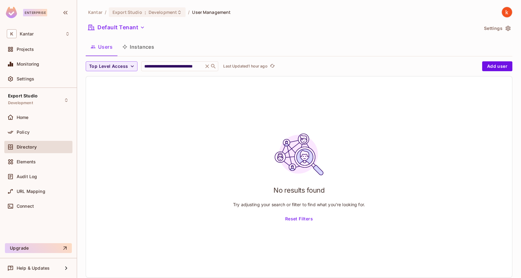
click at [29, 145] on span "Directory" at bounding box center [27, 147] width 20 height 5
click at [200, 61] on div "**********" at bounding box center [299, 145] width 427 height 276
click at [212, 63] on icon at bounding box center [213, 66] width 6 height 6
click at [207, 66] on icon at bounding box center [208, 66] width 4 height 4
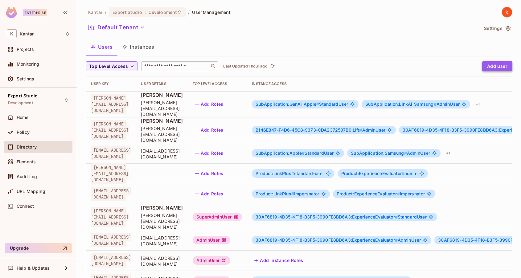
click at [501, 67] on button "Add user" at bounding box center [497, 66] width 30 height 10
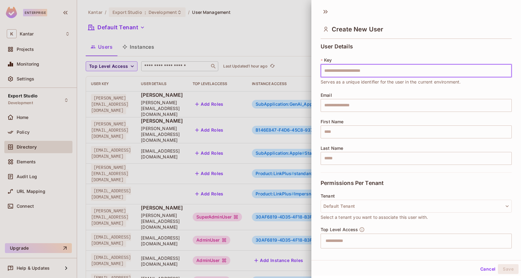
click at [352, 69] on input "text" at bounding box center [416, 70] width 191 height 13
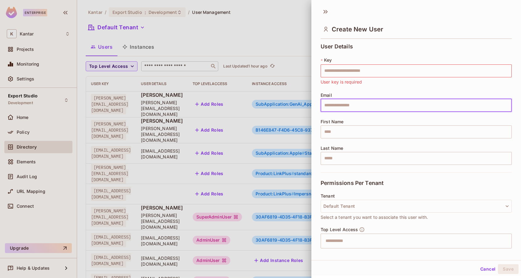
click at [337, 108] on input "text" at bounding box center [416, 105] width 191 height 13
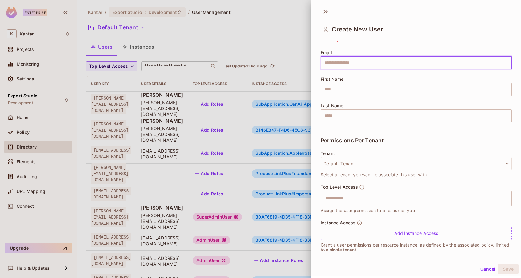
scroll to position [49, 0]
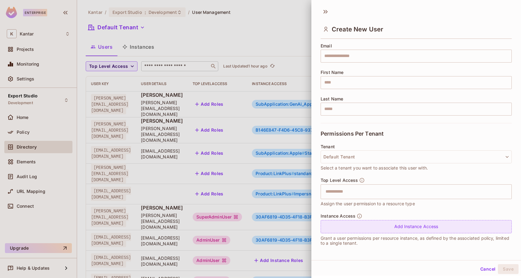
click at [415, 224] on div "Add Instance Access" at bounding box center [416, 226] width 191 height 13
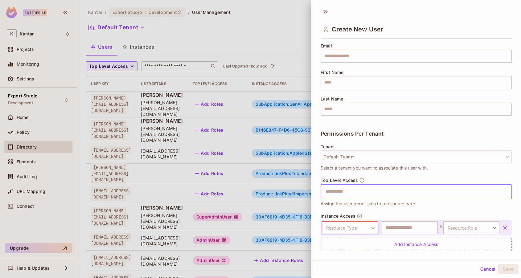
click at [334, 190] on input "text" at bounding box center [411, 192] width 178 height 12
click at [436, 167] on div "Tenant Default Tenant Select a tenant you want to associate this user with." at bounding box center [416, 157] width 191 height 27
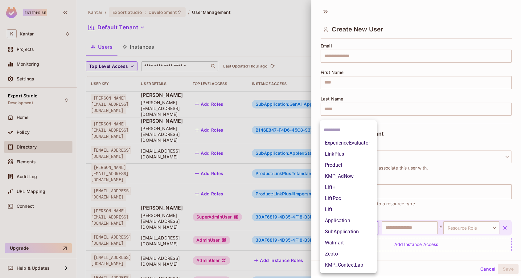
click at [373, 226] on body "Enterprise K Kantar Projects Monitoring Settings Export Studio Development Home…" at bounding box center [260, 139] width 521 height 278
click at [433, 206] on div at bounding box center [260, 139] width 521 height 278
click at [353, 229] on body "Enterprise K Kantar Projects Monitoring Settings Export Studio Development Home…" at bounding box center [260, 139] width 521 height 278
click at [323, 11] on div at bounding box center [260, 139] width 521 height 278
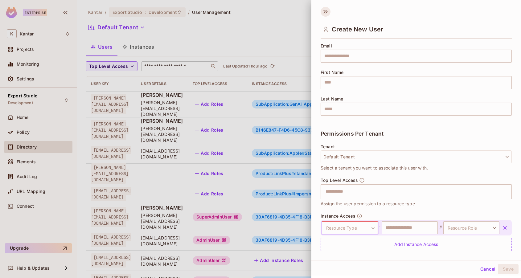
click at [326, 11] on icon at bounding box center [326, 12] width 10 height 10
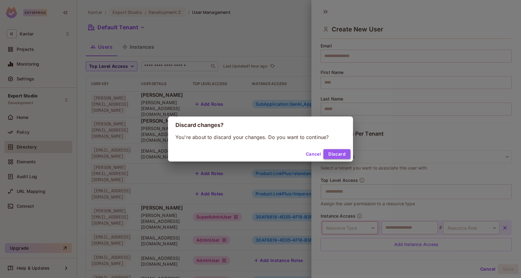
click at [339, 151] on button "Discard" at bounding box center [336, 154] width 27 height 10
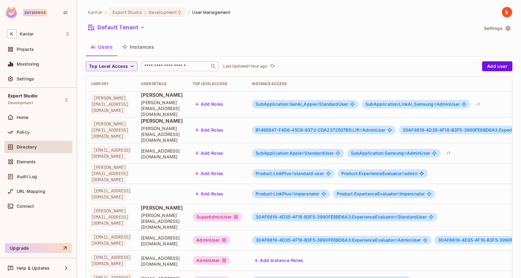
click at [306, 127] on span "B146E847-F4D6-45C8-9373-CDA2372507B0:Lift #" at bounding box center [308, 129] width 106 height 5
click at [310, 127] on span "B146E847-F4D6-45C8-9373-CDA2372507B0:Lift #" at bounding box center [308, 129] width 106 height 5
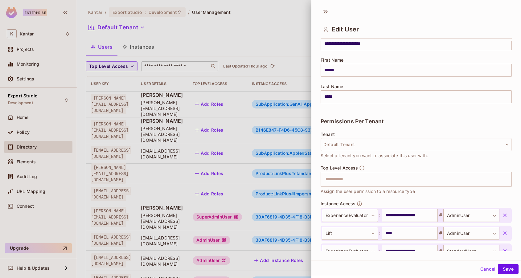
scroll to position [121, 0]
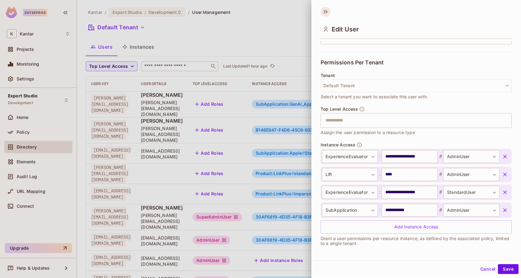
click at [325, 12] on icon at bounding box center [326, 12] width 10 height 10
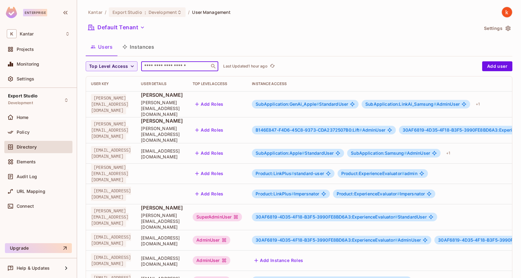
click at [175, 66] on input "text" at bounding box center [175, 66] width 65 height 6
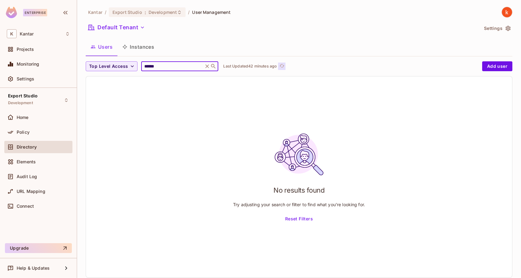
click at [281, 64] on icon "refresh" at bounding box center [282, 65] width 5 height 3
click at [176, 65] on input "******" at bounding box center [172, 66] width 59 height 6
type input "**********"
click at [231, 65] on p "Last Updated just now" at bounding box center [243, 66] width 40 height 5
click at [175, 66] on input "**********" at bounding box center [172, 66] width 59 height 6
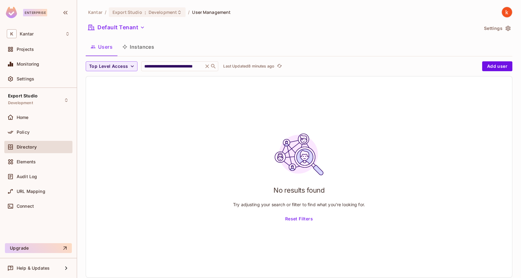
click at [213, 65] on icon at bounding box center [213, 66] width 6 height 6
click at [263, 64] on p "Last Updated 9 minutes ago" at bounding box center [248, 66] width 51 height 5
click at [206, 66] on icon at bounding box center [208, 66] width 4 height 4
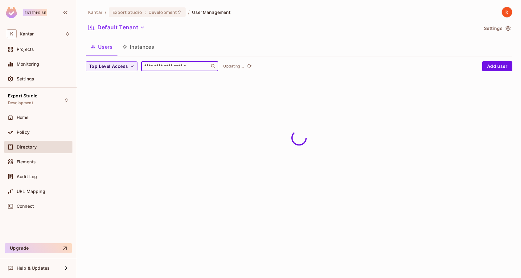
click at [179, 64] on input "text" at bounding box center [175, 66] width 65 height 6
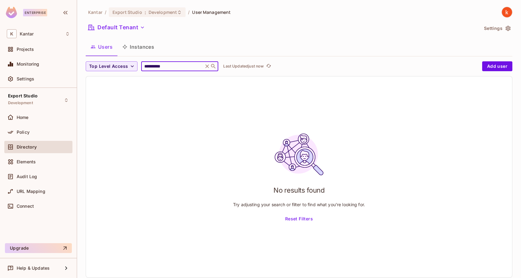
type input "**********"
click at [212, 67] on icon at bounding box center [213, 66] width 5 height 5
click at [277, 65] on icon "refresh" at bounding box center [279, 65] width 5 height 5
click at [18, 132] on span "Policy" at bounding box center [23, 132] width 13 height 5
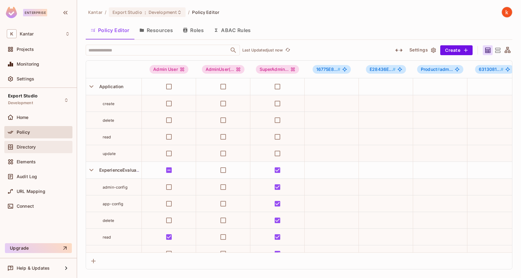
click at [24, 146] on span "Directory" at bounding box center [26, 147] width 19 height 5
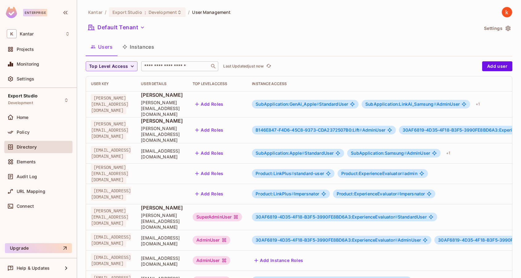
click at [156, 61] on div "​" at bounding box center [179, 66] width 77 height 10
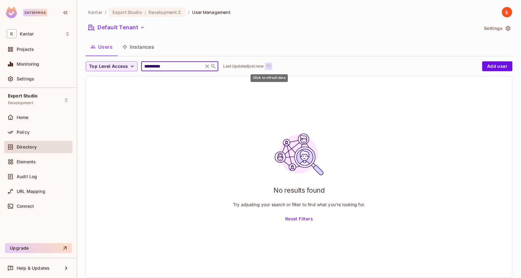
type input "**********"
click at [269, 68] on span "refresh" at bounding box center [268, 66] width 5 height 6
click at [211, 65] on icon at bounding box center [213, 66] width 6 height 6
click at [277, 64] on icon "refresh" at bounding box center [276, 65] width 5 height 3
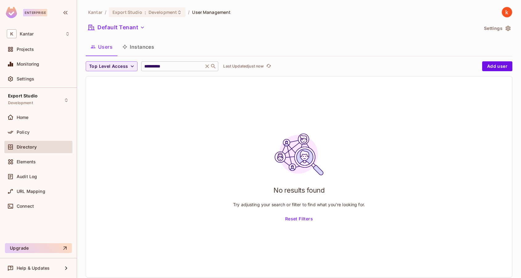
click at [212, 66] on icon at bounding box center [213, 66] width 6 height 6
click at [39, 132] on div "Policy" at bounding box center [43, 132] width 53 height 5
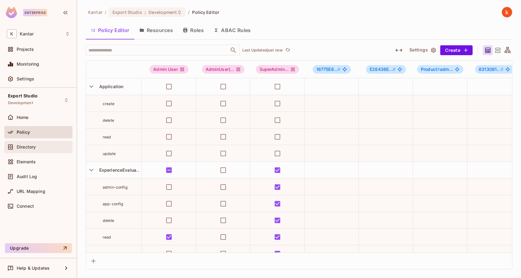
click at [37, 148] on div "Directory" at bounding box center [43, 147] width 53 height 5
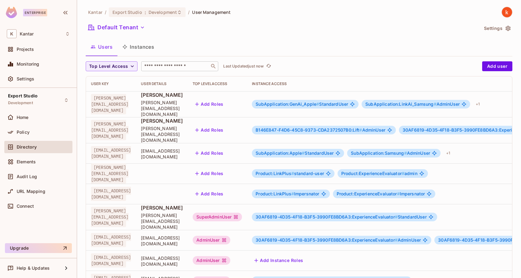
click at [170, 65] on input "text" at bounding box center [175, 66] width 65 height 6
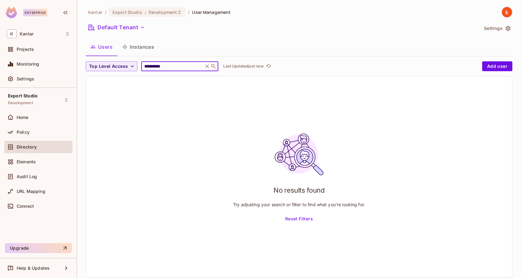
type input "**********"
click at [208, 66] on icon at bounding box center [207, 66] width 6 height 6
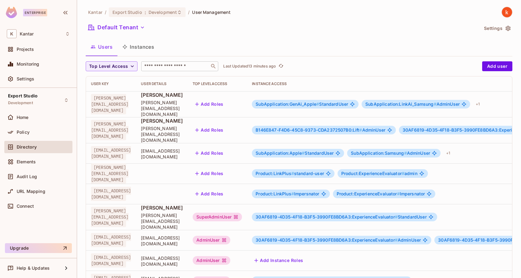
click at [319, 102] on span "SubApplication:GenAi_Apple #" at bounding box center [286, 103] width 63 height 5
click at [319, 101] on span "SubApplication:GenAi_Apple #" at bounding box center [286, 103] width 63 height 5
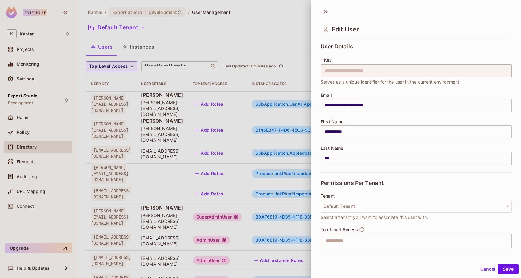
scroll to position [103, 0]
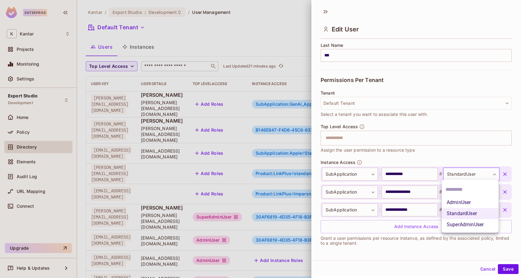
click at [496, 174] on body "Enterprise K Kantar Projects Monitoring Settings Export Studio Development Home…" at bounding box center [260, 139] width 521 height 278
click at [325, 10] on div at bounding box center [260, 139] width 521 height 278
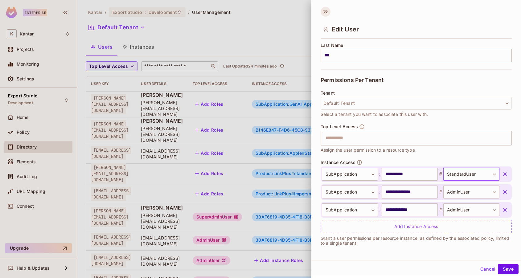
click at [326, 12] on icon at bounding box center [326, 12] width 2 height 4
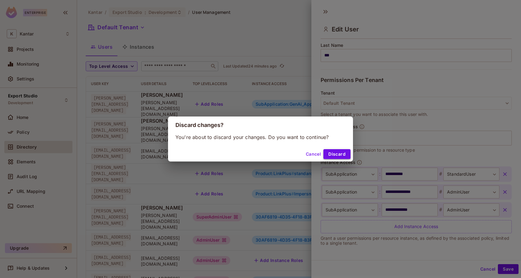
click at [336, 155] on button "Discard" at bounding box center [336, 154] width 27 height 10
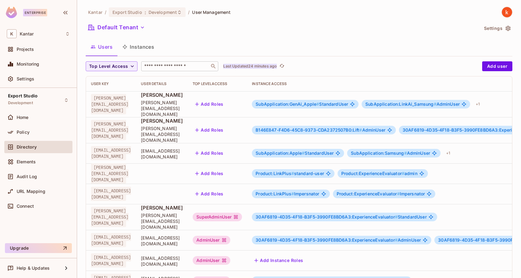
click at [260, 65] on p "Last Updated 24 minutes ago" at bounding box center [250, 66] width 54 height 5
click at [159, 65] on input "text" at bounding box center [175, 66] width 65 height 6
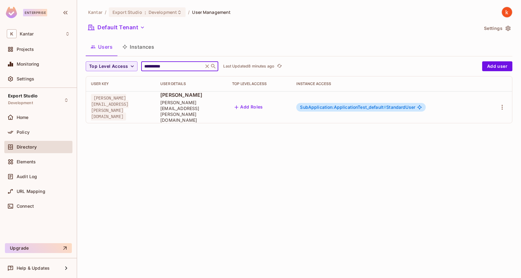
click at [174, 64] on input "**********" at bounding box center [172, 66] width 59 height 6
type input "*"
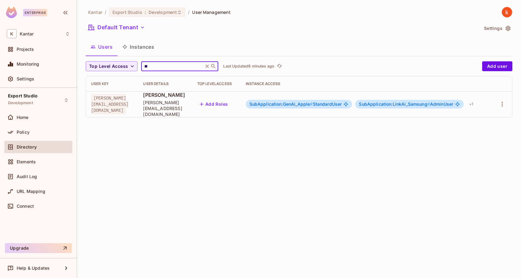
type input "*"
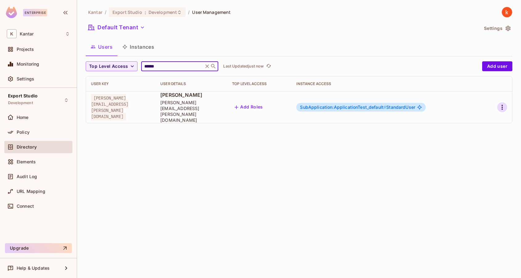
click at [503, 104] on icon "button" at bounding box center [501, 107] width 7 height 7
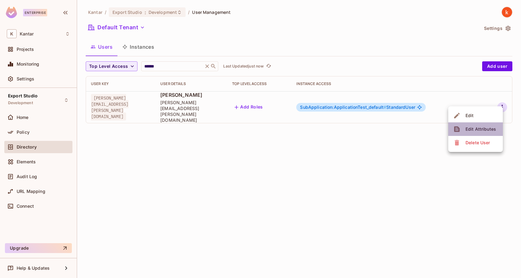
click at [487, 129] on div "Edit Attributes" at bounding box center [480, 129] width 31 height 6
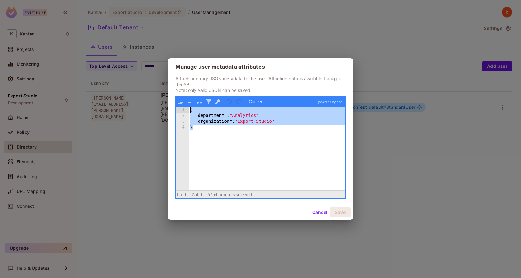
drag, startPoint x: 215, startPoint y: 137, endPoint x: 178, endPoint y: 105, distance: 49.6
click at [178, 105] on div "1 2 3 4 { "department" : "Analytics" , "organization" : "Export Studio" } XXXXX…" at bounding box center [261, 147] width 170 height 102
click at [321, 210] on button "Cancel" at bounding box center [320, 212] width 20 height 10
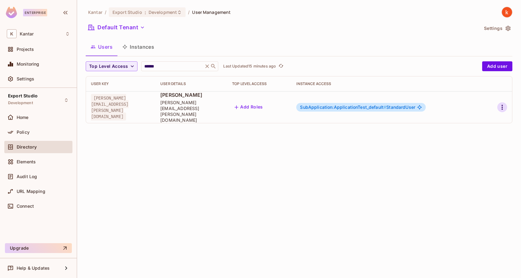
click at [502, 105] on icon "button" at bounding box center [501, 107] width 1 height 5
click at [489, 142] on div "Delete User" at bounding box center [477, 143] width 24 height 6
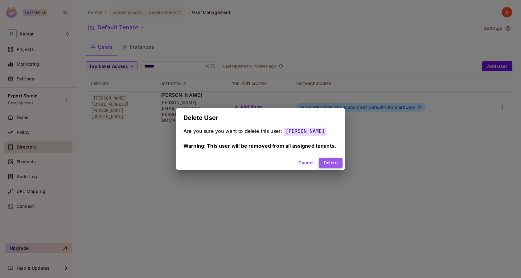
click at [335, 164] on button "Delete" at bounding box center [331, 163] width 24 height 10
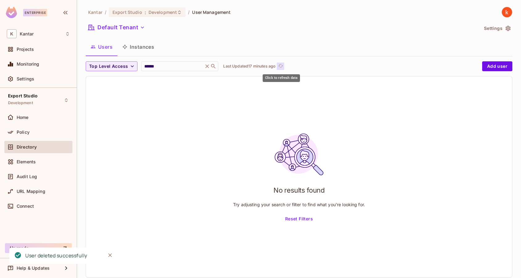
click at [282, 66] on icon "refresh" at bounding box center [280, 65] width 5 height 5
click at [271, 65] on icon "refresh" at bounding box center [268, 65] width 5 height 3
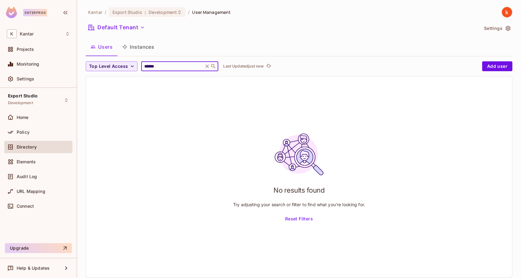
click at [170, 66] on input "******" at bounding box center [172, 66] width 59 height 6
type input "**********"
click at [137, 15] on span "Export Studio" at bounding box center [127, 12] width 30 height 6
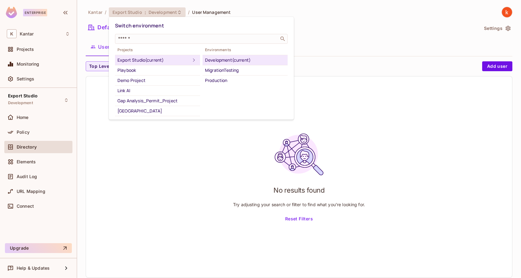
click at [220, 59] on div "Development (current)" at bounding box center [245, 59] width 80 height 7
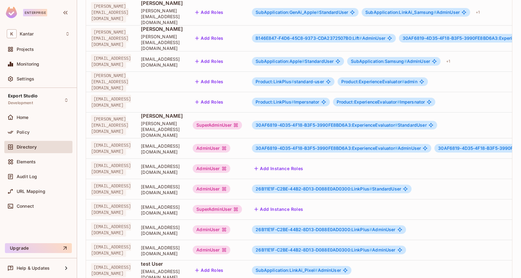
scroll to position [111, 0]
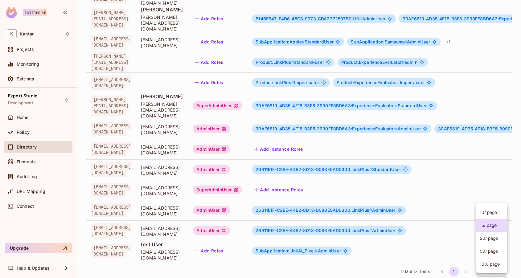
click at [493, 254] on body "Enterprise K Kantar Projects Monitoring Settings Export Studio Development Home…" at bounding box center [260, 139] width 521 height 278
click at [487, 264] on li "100 / page" at bounding box center [491, 264] width 31 height 13
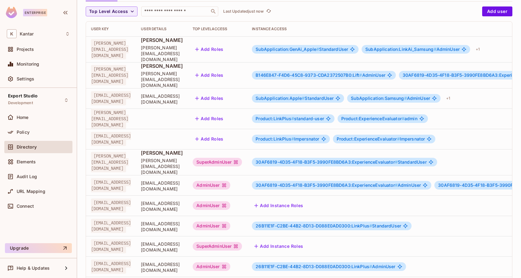
scroll to position [0, 0]
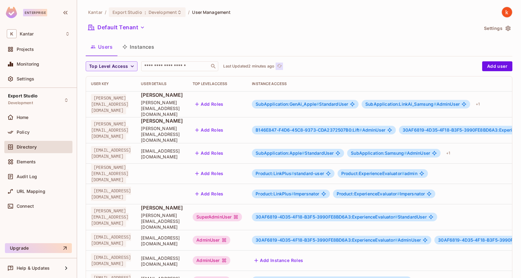
click at [279, 64] on icon "refresh" at bounding box center [279, 65] width 5 height 5
click at [21, 131] on span "Policy" at bounding box center [23, 132] width 13 height 5
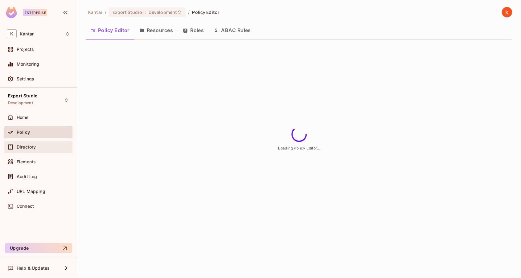
click at [22, 145] on span "Directory" at bounding box center [26, 147] width 19 height 5
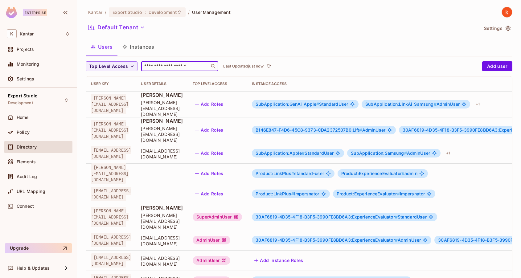
click at [166, 64] on input "text" at bounding box center [175, 66] width 65 height 6
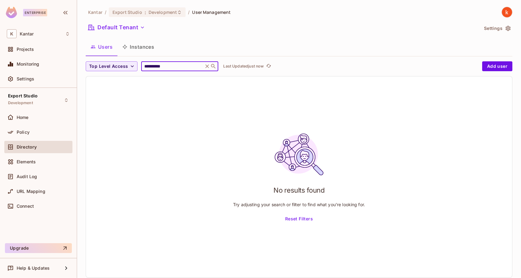
type input "**********"
click at [175, 63] on div "**********" at bounding box center [179, 66] width 77 height 10
drag, startPoint x: 175, startPoint y: 64, endPoint x: 141, endPoint y: 64, distance: 33.9
click at [141, 64] on div "**********" at bounding box center [179, 66] width 77 height 10
paste input "**********"
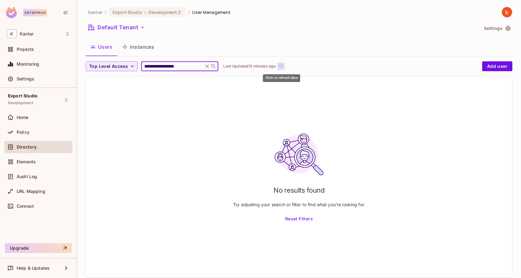
type input "**********"
click at [281, 68] on icon "refresh" at bounding box center [280, 65] width 5 height 5
click at [281, 63] on icon "refresh" at bounding box center [279, 65] width 5 height 5
click at [208, 65] on icon at bounding box center [208, 66] width 4 height 4
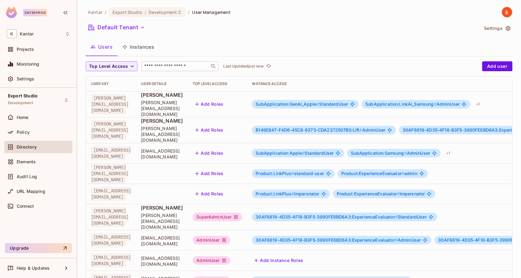
scroll to position [111, 0]
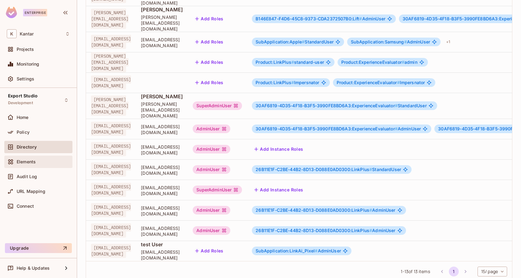
click at [21, 163] on span "Elements" at bounding box center [26, 161] width 19 height 5
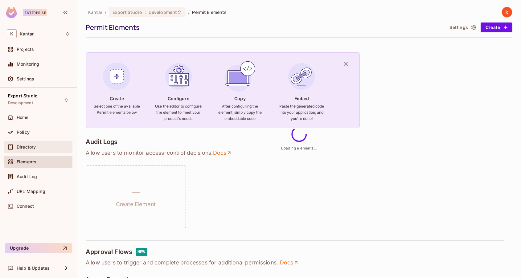
click at [23, 146] on span "Directory" at bounding box center [26, 147] width 19 height 5
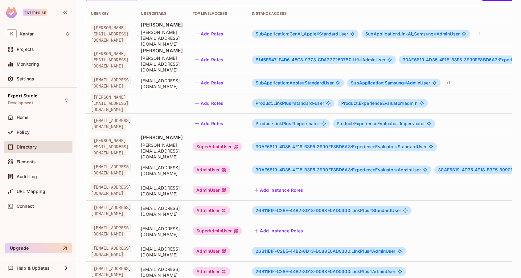
scroll to position [111, 0]
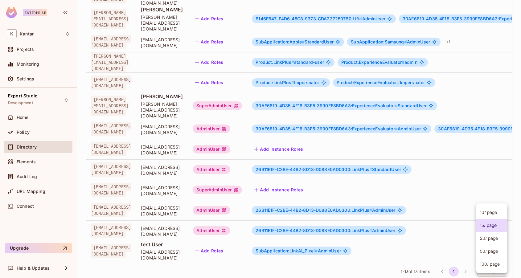
click at [486, 256] on body "Enterprise K Kantar Projects Monitoring Settings Export Studio Development Home…" at bounding box center [260, 139] width 521 height 278
click at [23, 132] on div at bounding box center [260, 139] width 521 height 278
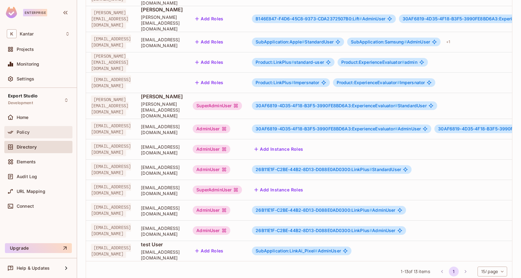
click at [23, 132] on span "Policy" at bounding box center [23, 132] width 13 height 5
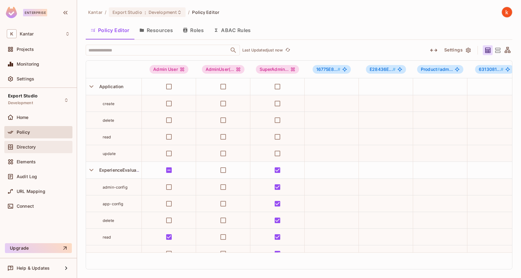
click at [24, 145] on span "Directory" at bounding box center [26, 147] width 19 height 5
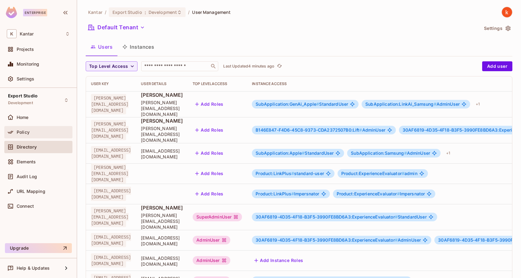
click at [31, 131] on div "Policy" at bounding box center [43, 132] width 53 height 5
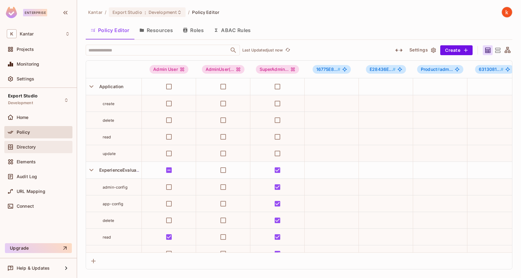
click at [33, 145] on span "Directory" at bounding box center [26, 147] width 19 height 5
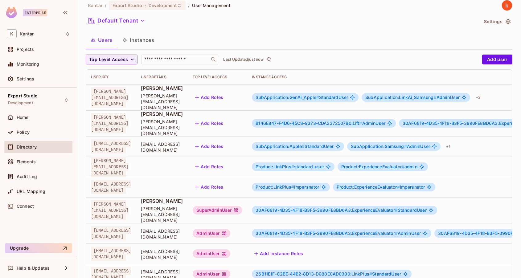
scroll to position [6, 0]
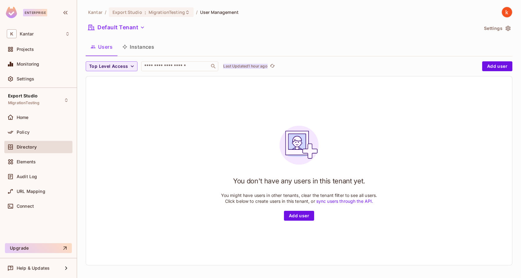
click at [257, 66] on p "Last Updated 1 hour ago" at bounding box center [245, 66] width 44 height 5
click at [280, 64] on icon "refresh" at bounding box center [279, 65] width 5 height 3
click at [181, 67] on input "text" at bounding box center [175, 66] width 65 height 6
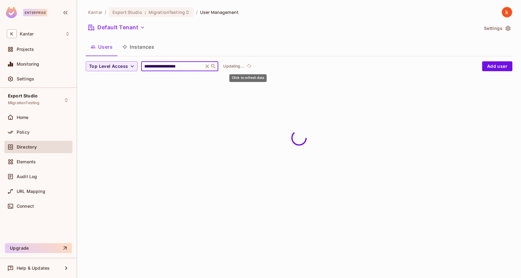
type input "**********"
click at [247, 68] on div "Updating..." at bounding box center [238, 66] width 30 height 7
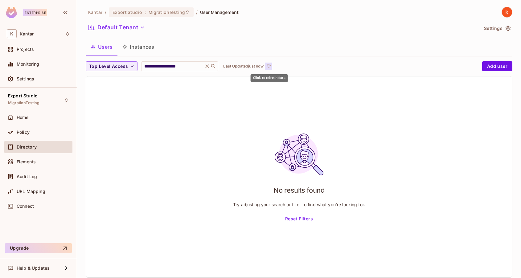
click at [269, 64] on icon "refresh" at bounding box center [268, 65] width 5 height 3
click at [252, 66] on p "Last Updated 3 minutes ago" at bounding box center [248, 66] width 51 height 5
click at [252, 66] on p "Last Updated just now" at bounding box center [243, 66] width 40 height 5
click at [194, 67] on input "**********" at bounding box center [172, 66] width 59 height 6
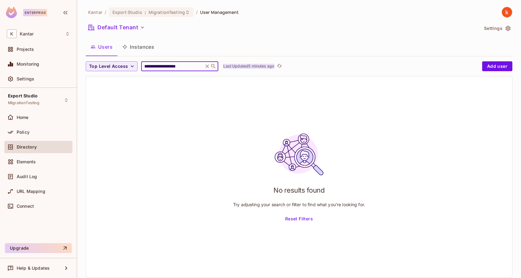
click at [274, 64] on p "Last Updated 5 minutes ago" at bounding box center [248, 66] width 51 height 5
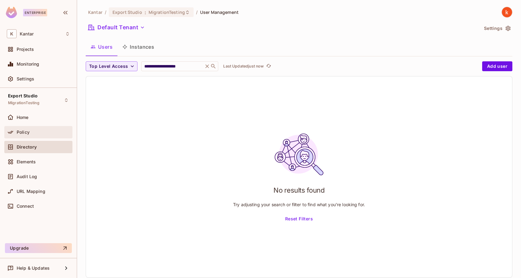
click at [30, 134] on div "Policy" at bounding box center [43, 132] width 53 height 5
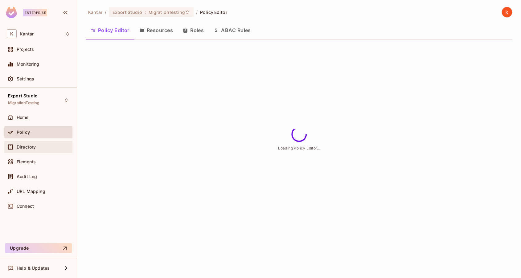
click at [28, 145] on span "Directory" at bounding box center [26, 147] width 19 height 5
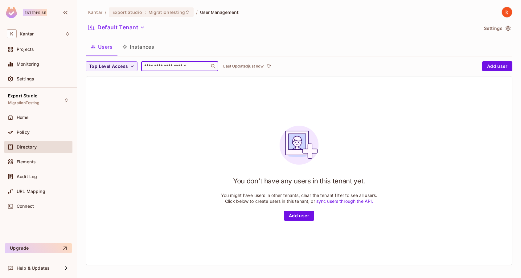
click at [171, 66] on input "text" at bounding box center [175, 66] width 65 height 6
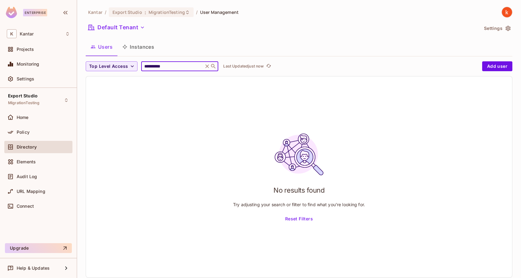
type input "**********"
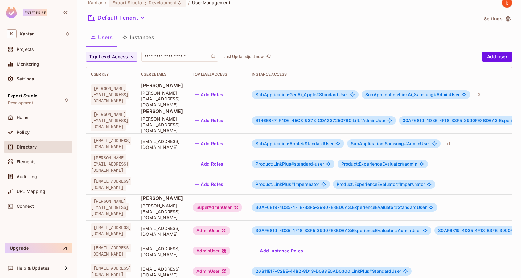
scroll to position [10, 0]
click at [161, 57] on input "text" at bounding box center [175, 56] width 65 height 6
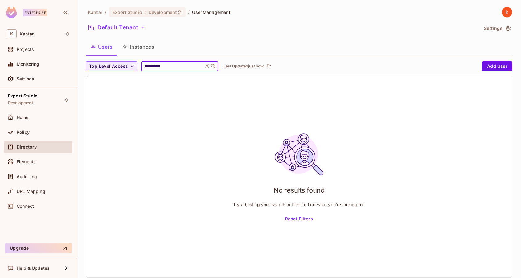
type input "**********"
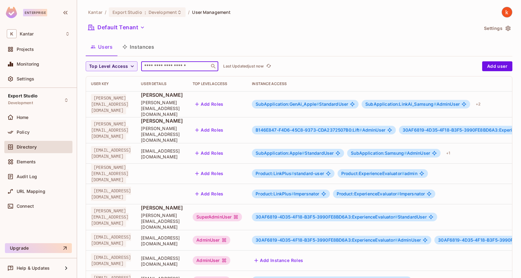
click at [166, 64] on input "text" at bounding box center [175, 66] width 65 height 6
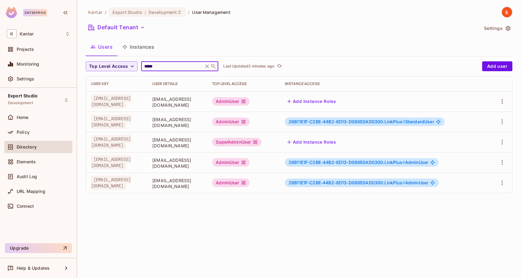
click at [170, 65] on input "*****" at bounding box center [172, 66] width 59 height 6
type input "*"
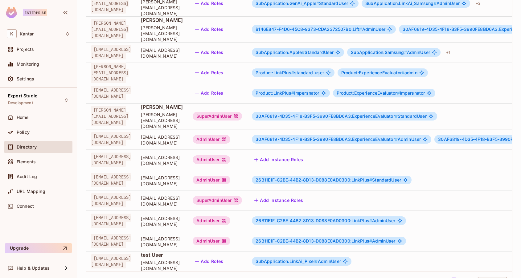
scroll to position [111, 0]
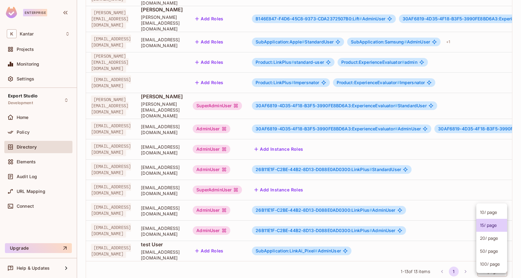
click at [489, 253] on body "Enterprise K Kantar Projects Monitoring Settings Export Studio Development Home…" at bounding box center [260, 139] width 521 height 278
click at [486, 265] on li "100 / page" at bounding box center [491, 264] width 31 height 13
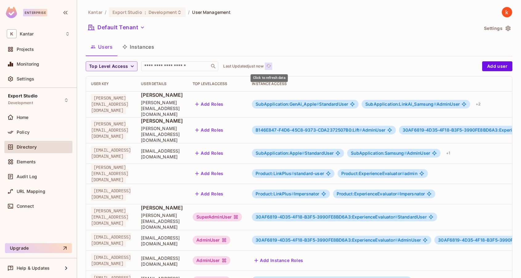
click at [270, 64] on icon "refresh" at bounding box center [268, 65] width 5 height 5
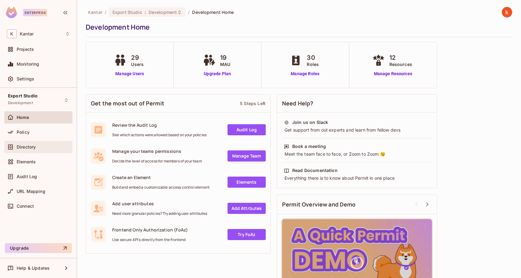
click at [26, 147] on span "Directory" at bounding box center [26, 147] width 19 height 5
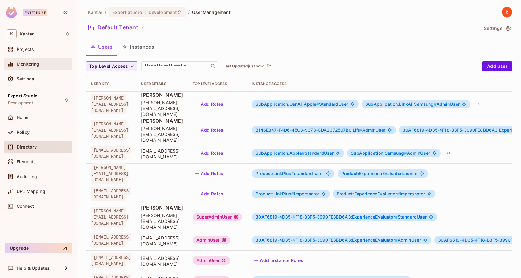
click at [27, 64] on span "Monitoring" at bounding box center [28, 64] width 23 height 5
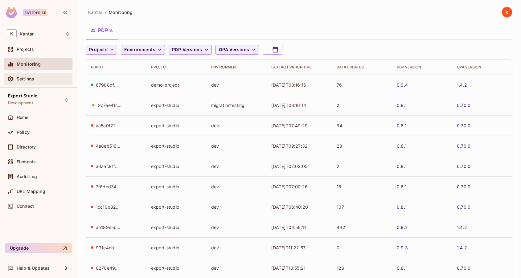
click at [25, 79] on span "Settings" at bounding box center [26, 78] width 18 height 5
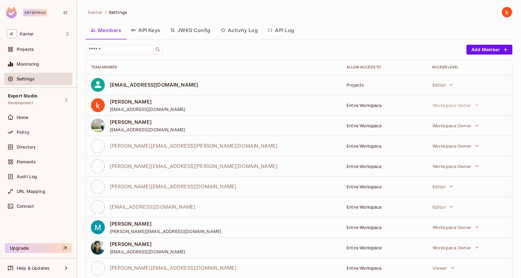
click at [280, 30] on button "API Log" at bounding box center [281, 29] width 36 height 15
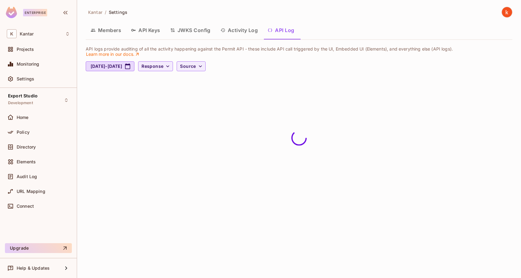
click at [236, 30] on button "Activity Log" at bounding box center [238, 29] width 47 height 15
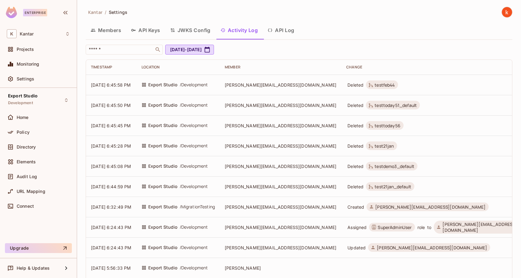
click at [103, 31] on button "Members" at bounding box center [106, 29] width 40 height 15
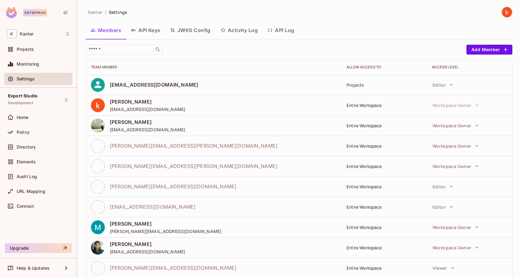
click at [252, 32] on button "Activity Log" at bounding box center [238, 29] width 47 height 15
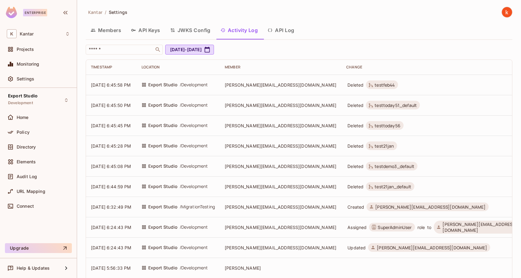
click at [283, 28] on button "API Log" at bounding box center [281, 29] width 36 height 15
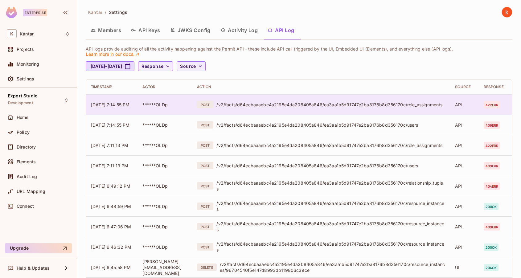
click at [496, 103] on span "422 err" at bounding box center [492, 104] width 17 height 7
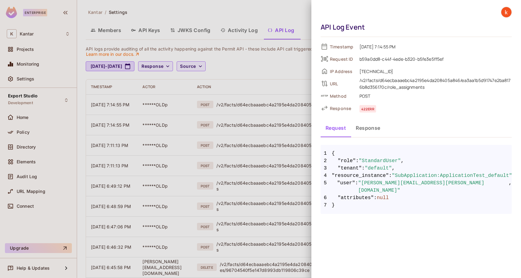
click at [372, 125] on button "Response" at bounding box center [368, 127] width 35 height 15
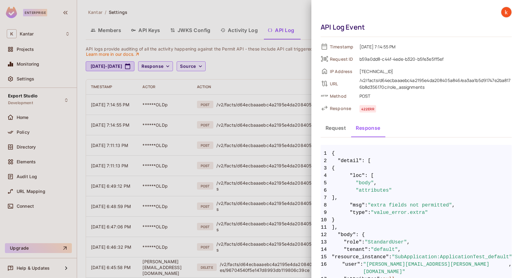
click at [330, 127] on button "Request" at bounding box center [336, 127] width 30 height 15
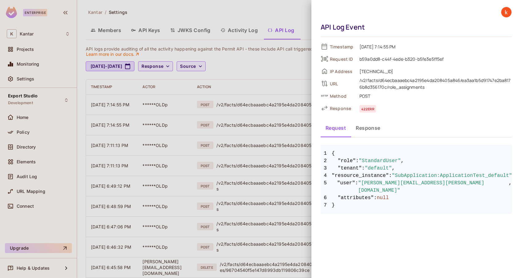
click at [373, 130] on button "Response" at bounding box center [368, 127] width 35 height 15
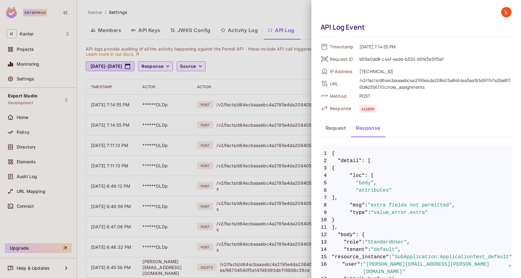
drag, startPoint x: 329, startPoint y: 149, endPoint x: 361, endPoint y: 207, distance: 66.5
click at [361, 207] on code "1 { 2 "detail" : [ 3 { 4 "loc" : [ 5 "body" , 6 "attributes" 7 ], 8 "msg" : "ex…" at bounding box center [416, 224] width 191 height 148
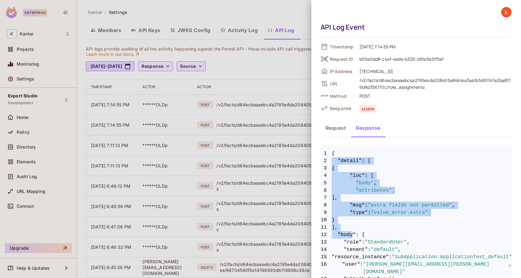
drag, startPoint x: 333, startPoint y: 151, endPoint x: 354, endPoint y: 235, distance: 85.7
click at [354, 235] on code "1 { 2 "detail" : [ 3 { 4 "loc" : [ 5 "body" , 6 "attributes" 7 ], 8 "msg" : "ex…" at bounding box center [416, 224] width 191 height 148
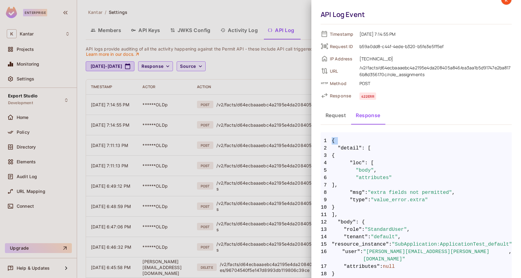
scroll to position [22, 0]
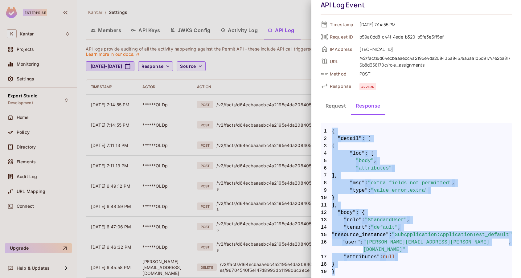
drag, startPoint x: 333, startPoint y: 152, endPoint x: 334, endPoint y: 266, distance: 114.0
click at [334, 266] on code "1 { 2 "detail" : [ 3 { 4 "loc" : [ 5 "body" , 6 "attributes" 7 ], 8 "msg" : "ex…" at bounding box center [416, 202] width 191 height 148
copy code "{ 2 "detail" : [ 3 { 4 "loc" : [ 5 "body" , 6 "attributes" 7 ], 8 "msg" : "extr…"
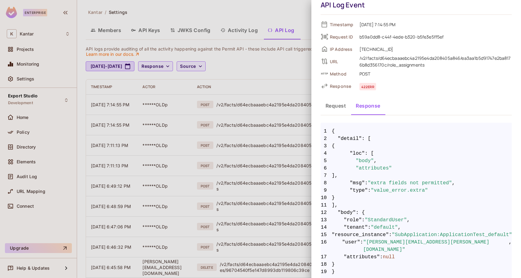
click at [252, 13] on div at bounding box center [260, 139] width 521 height 278
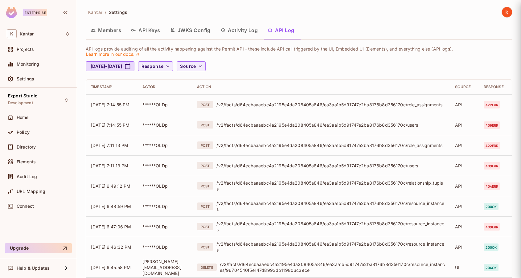
scroll to position [0, 0]
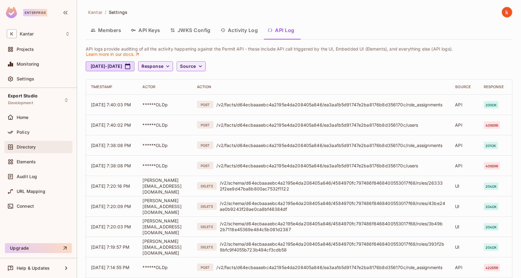
click at [21, 147] on span "Directory" at bounding box center [26, 147] width 19 height 5
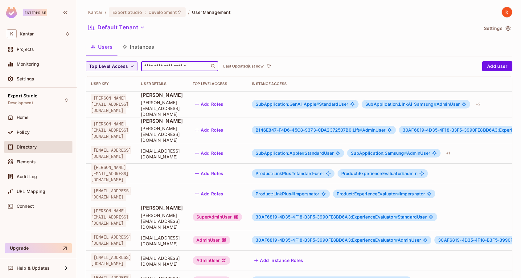
click at [191, 66] on input "text" at bounding box center [175, 66] width 65 height 6
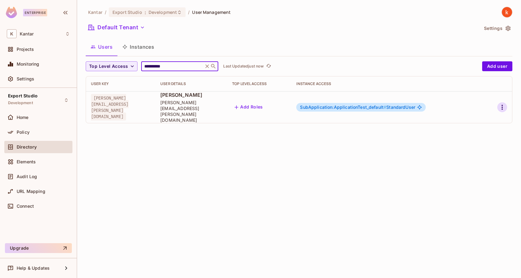
type input "**********"
click at [505, 104] on icon "button" at bounding box center [501, 107] width 7 height 7
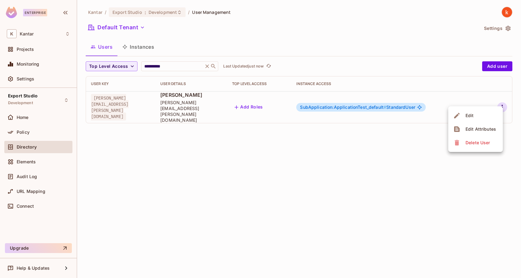
click at [479, 130] on div "Edit Attributes" at bounding box center [480, 129] width 31 height 6
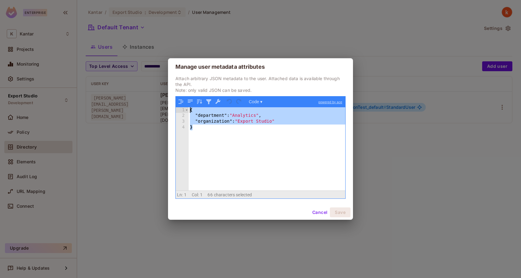
drag, startPoint x: 197, startPoint y: 135, endPoint x: 188, endPoint y: 106, distance: 30.4
click at [188, 106] on div "1 2 3 4 { "department" : "Analytics" , "organization" : "Export Studio" } XXXXX…" at bounding box center [261, 147] width 170 height 102
click at [398, 168] on div "Manage user metadata attributes Attach arbitrary JSON metadata to the user. Att…" at bounding box center [260, 139] width 521 height 278
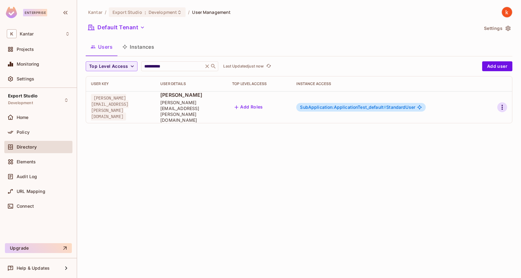
click at [503, 104] on icon "button" at bounding box center [501, 107] width 7 height 7
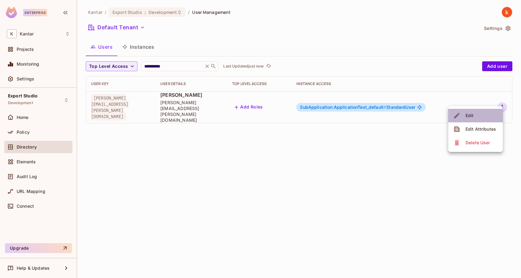
click at [476, 115] on li "Edit" at bounding box center [475, 116] width 55 height 14
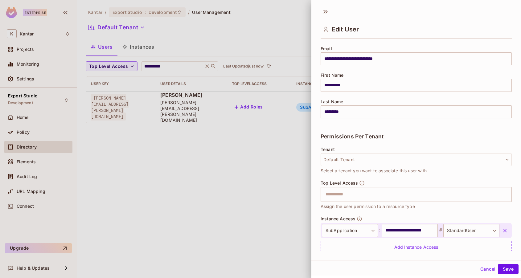
scroll to position [67, 0]
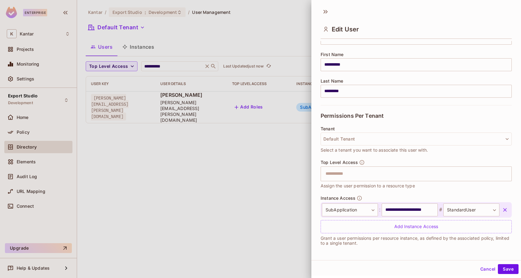
click at [284, 234] on div at bounding box center [260, 139] width 521 height 278
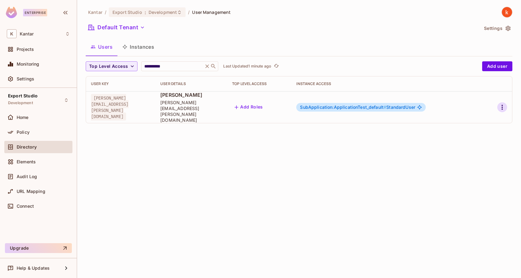
click at [501, 104] on icon "button" at bounding box center [501, 107] width 7 height 7
click at [411, 132] on div at bounding box center [260, 139] width 521 height 278
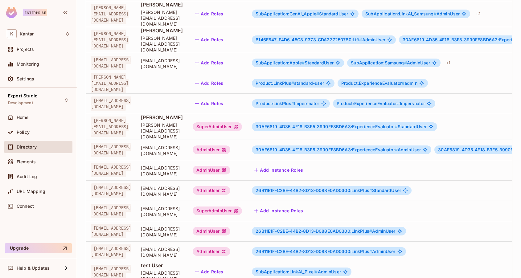
scroll to position [132, 0]
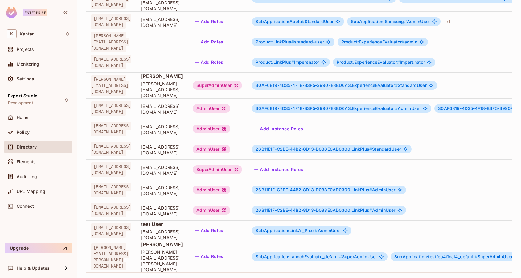
click at [342, 254] on span "SubApplication:LaunchEvaluate_default #" at bounding box center [298, 256] width 86 height 5
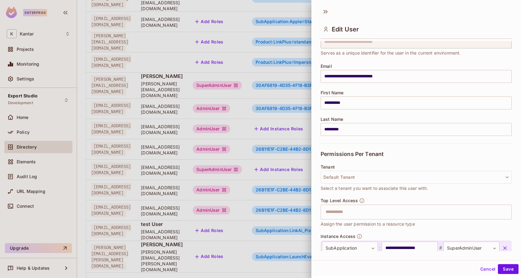
scroll to position [0, 0]
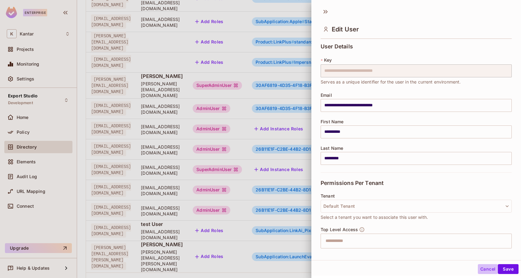
click at [488, 269] on button "Cancel" at bounding box center [488, 269] width 20 height 10
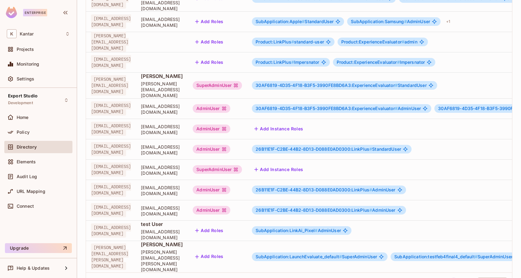
click at [346, 272] on div "Kantar / Export Studio : Development / User Management Default Tenant Settings …" at bounding box center [299, 139] width 444 height 278
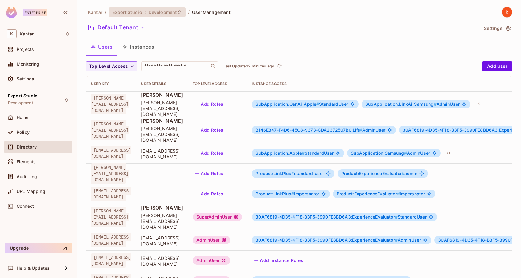
click at [162, 13] on span "Development" at bounding box center [163, 12] width 28 height 6
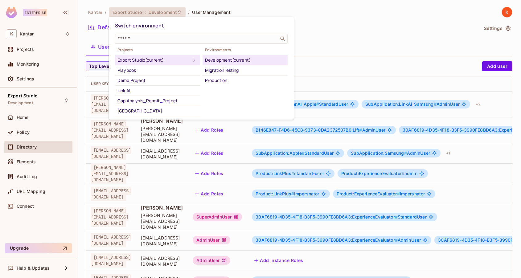
click at [163, 10] on div at bounding box center [260, 139] width 521 height 278
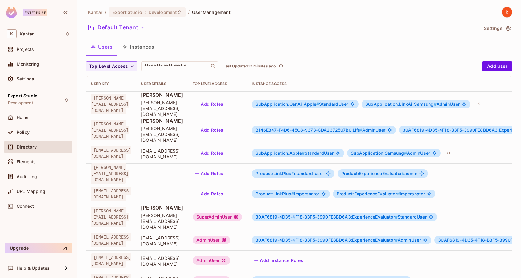
click at [163, 10] on span "Development" at bounding box center [163, 12] width 28 height 6
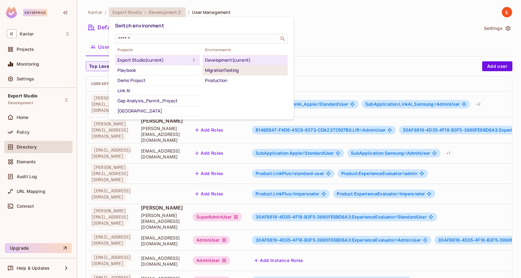
click at [215, 67] on div "MigrationTesting" at bounding box center [245, 70] width 80 height 7
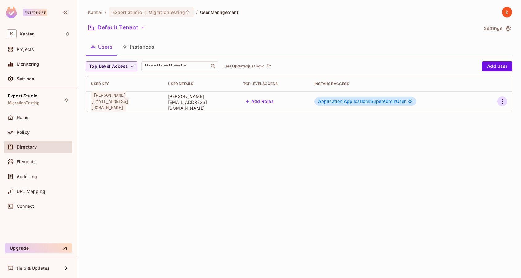
click at [502, 100] on icon "button" at bounding box center [501, 101] width 1 height 5
click at [477, 144] on div "Delete User" at bounding box center [477, 143] width 24 height 6
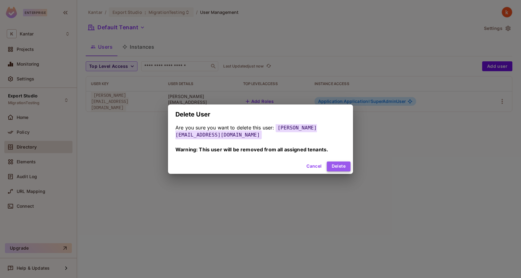
click at [344, 166] on button "Delete" at bounding box center [339, 166] width 24 height 10
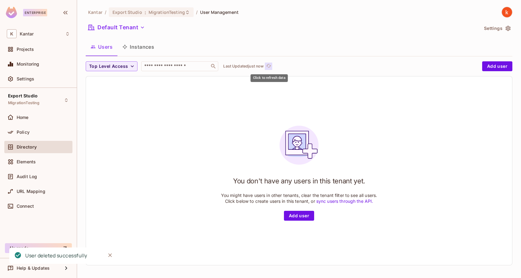
click at [270, 63] on icon "refresh" at bounding box center [268, 65] width 5 height 5
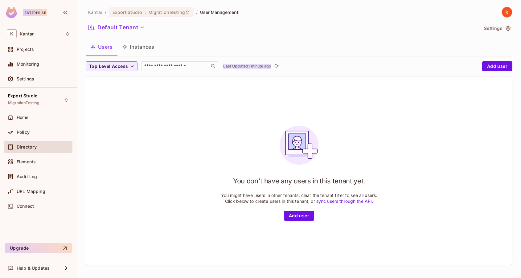
click at [261, 66] on p "Last Updated 1 minute ago" at bounding box center [247, 66] width 48 height 5
click at [27, 77] on span "Settings" at bounding box center [26, 78] width 18 height 5
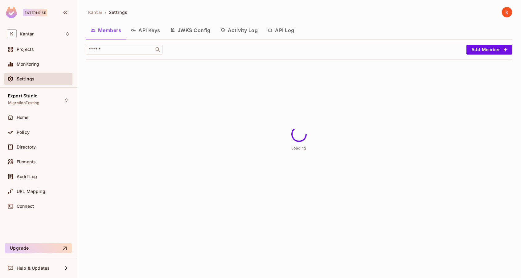
click at [142, 30] on button "API Keys" at bounding box center [145, 29] width 39 height 15
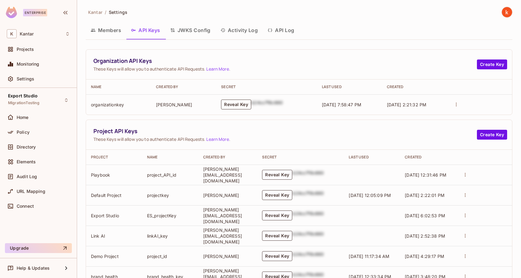
click at [245, 105] on button "Reveal Key" at bounding box center [236, 105] width 30 height 10
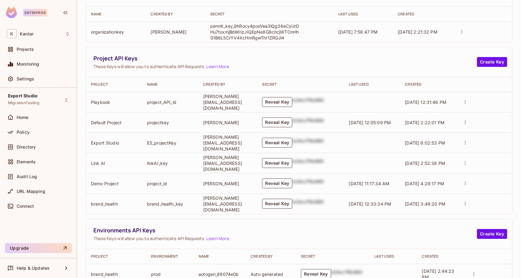
scroll to position [84, 0]
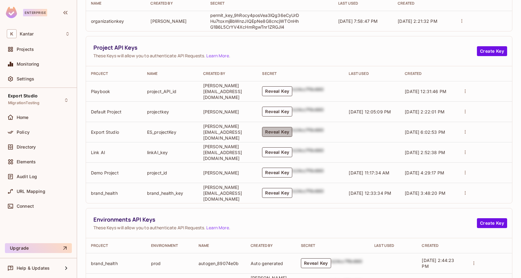
click at [292, 130] on button "Reveal Key" at bounding box center [277, 132] width 30 height 10
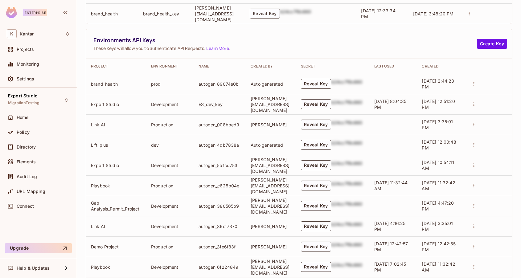
scroll to position [264, 0]
click at [322, 104] on button "Reveal Key" at bounding box center [316, 104] width 30 height 10
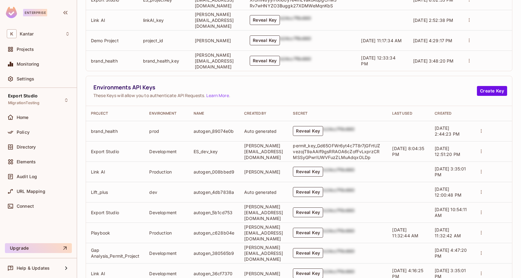
scroll to position [295, 0]
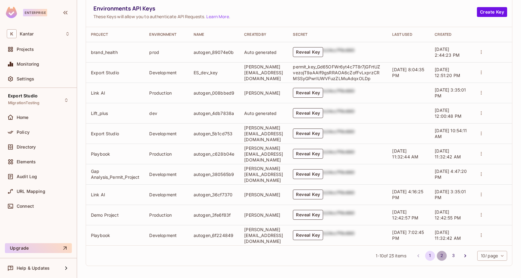
click at [440, 255] on button "2" at bounding box center [442, 256] width 10 height 10
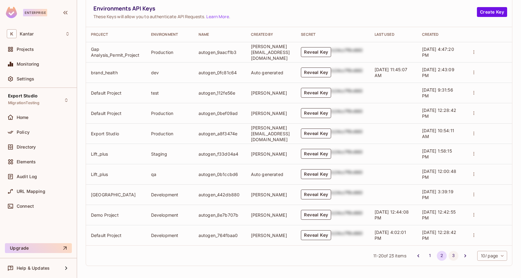
click at [453, 253] on button "3" at bounding box center [453, 256] width 10 height 10
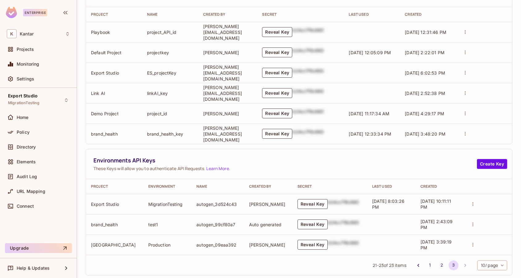
scroll to position [152, 0]
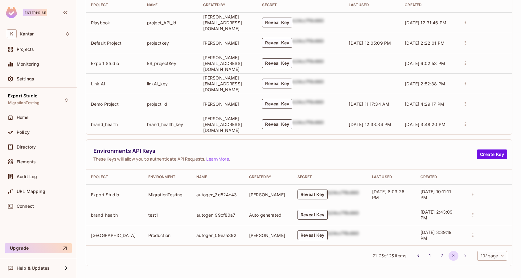
click at [309, 195] on button "Reveal Key" at bounding box center [312, 195] width 30 height 10
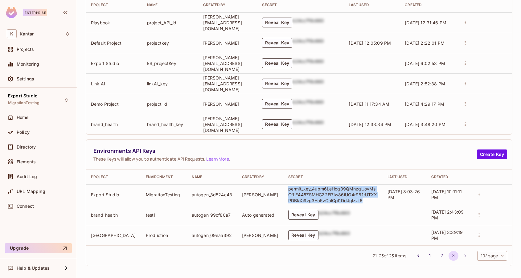
drag, startPoint x: 357, startPoint y: 201, endPoint x: 278, endPoint y: 189, distance: 79.9
click at [283, 189] on td "permit_key_4ubm6LeHcg39QMnzgUovMsGfLE445ZSMHCZ2El7Iw86iUO4r981rUTXXPDBkXi9vg3Ha…" at bounding box center [332, 194] width 99 height 20
copy p "permit_key_4ubm6LeHcg39QMnzgUovMsGfLE445ZSMHCZ2El7Iw86iUO4r981rUTXXPDBkXi9vg3Ha…"
